Goal: Information Seeking & Learning: Learn about a topic

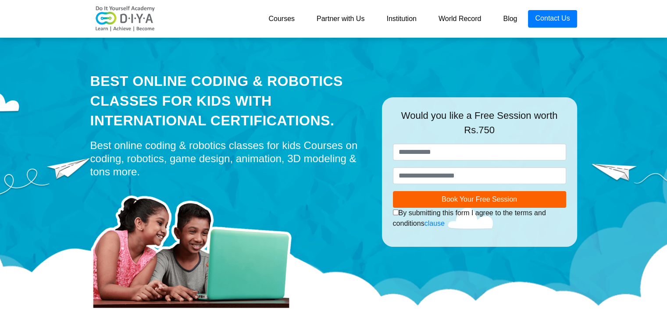
click at [74, 234] on div "Best Online Coding & Robotics Classes for kids with International Certification…" at bounding box center [333, 176] width 667 height 285
drag, startPoint x: 450, startPoint y: 15, endPoint x: 602, endPoint y: 90, distance: 169.7
click at [602, 90] on div "Best Online Coding & Robotics Classes for kids with International Certification…" at bounding box center [333, 176] width 667 height 285
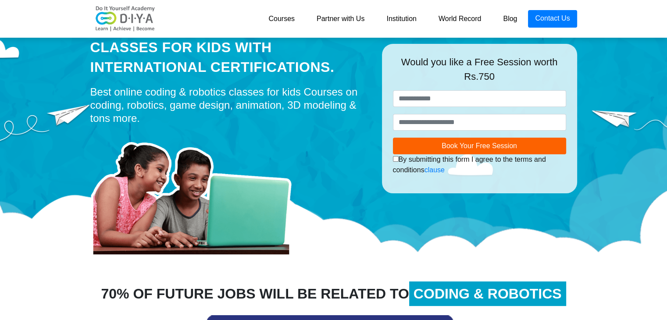
scroll to position [44, 0]
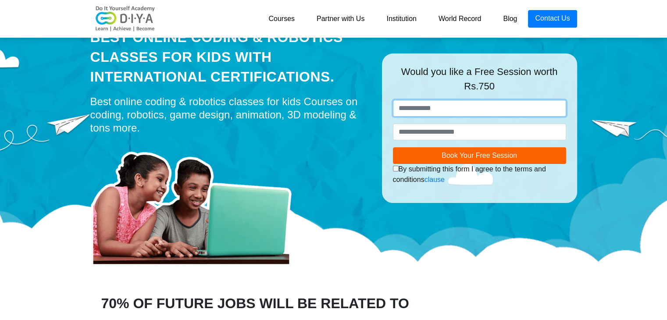
click at [456, 102] on input "text" at bounding box center [479, 108] width 173 height 17
click at [468, 113] on input "********" at bounding box center [479, 108] width 173 height 17
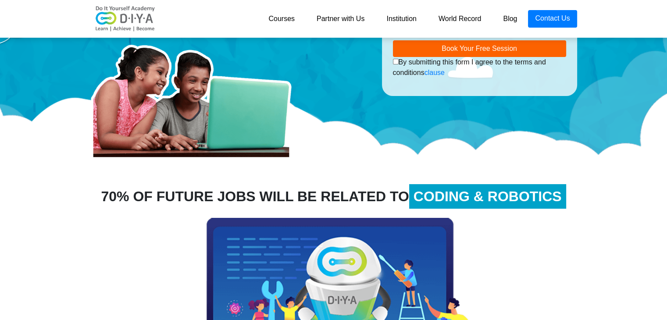
scroll to position [148, 0]
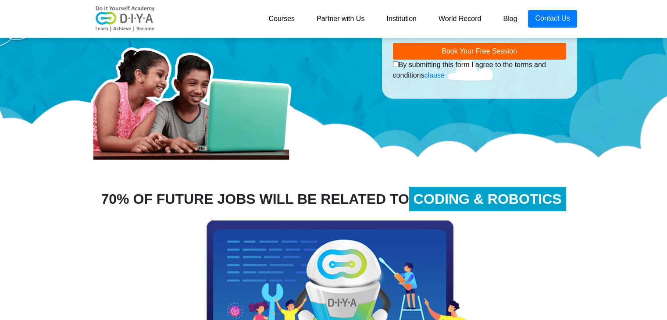
type input "**********"
click at [284, 16] on link "Courses" at bounding box center [281, 19] width 48 height 18
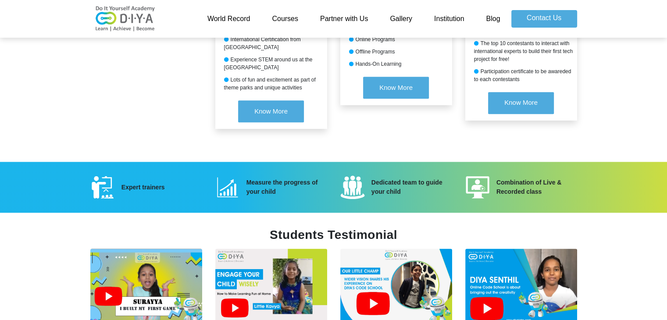
scroll to position [1140, 0]
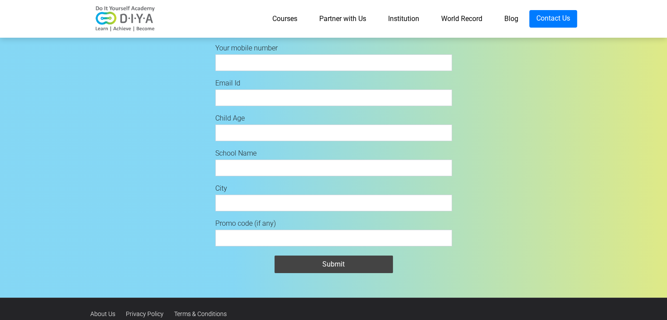
scroll to position [21, 0]
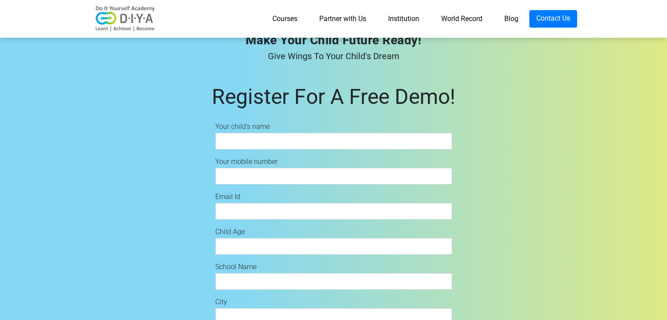
click at [276, 15] on link "Courses" at bounding box center [284, 19] width 47 height 18
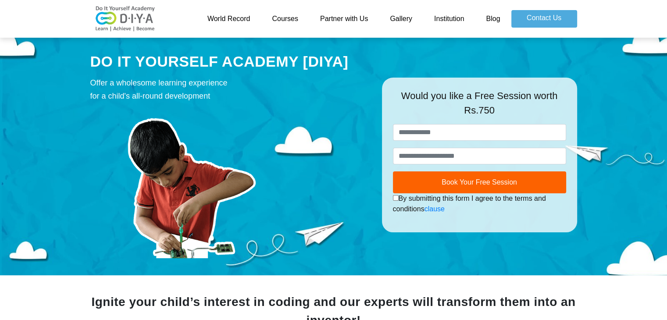
click at [292, 14] on link "Courses" at bounding box center [285, 19] width 48 height 18
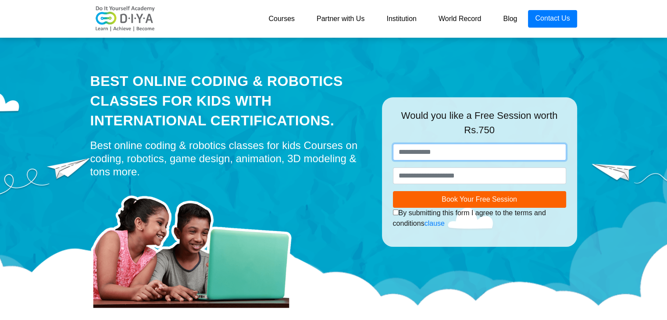
click at [439, 157] on input "text" at bounding box center [479, 152] width 173 height 17
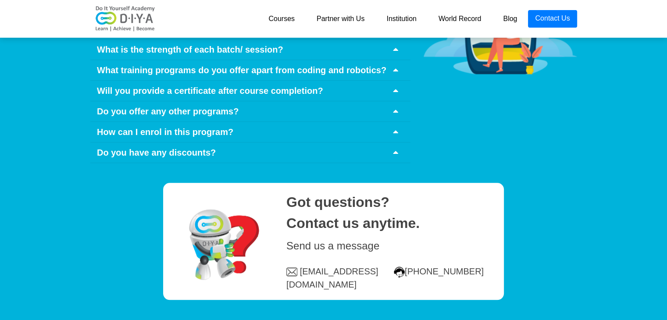
scroll to position [4319, 0]
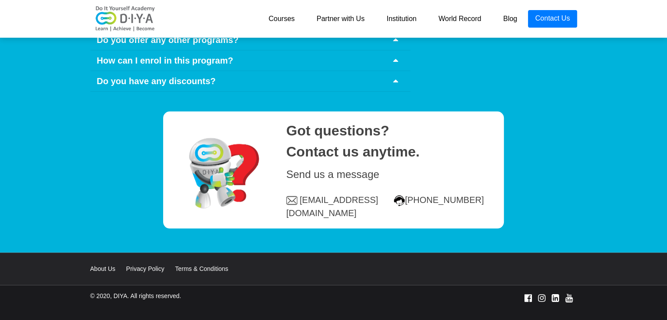
click at [402, 18] on link "Institution" at bounding box center [401, 19] width 52 height 18
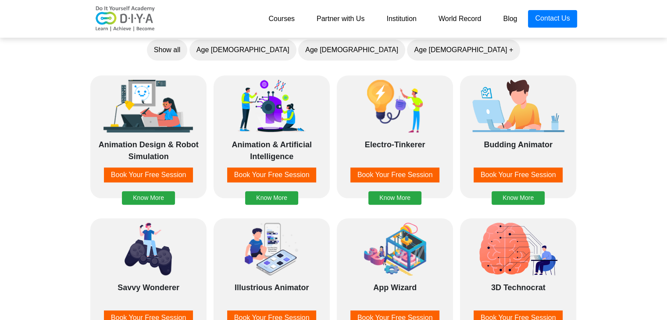
scroll to position [570, 0]
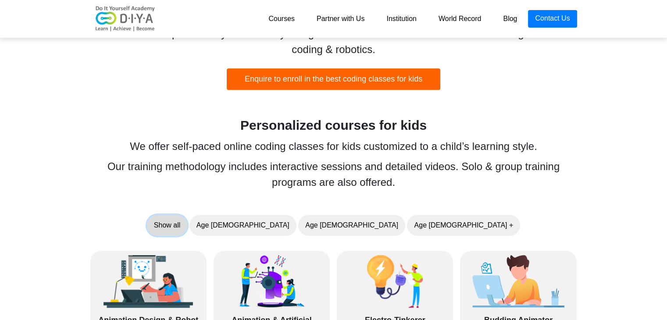
click at [187, 220] on button "Show all" at bounding box center [167, 225] width 40 height 21
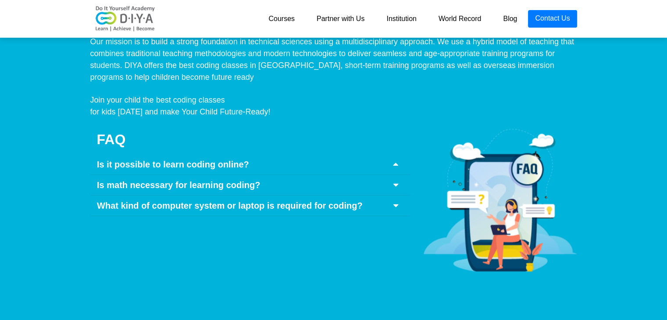
scroll to position [4079, 0]
